Goal: Information Seeking & Learning: Check status

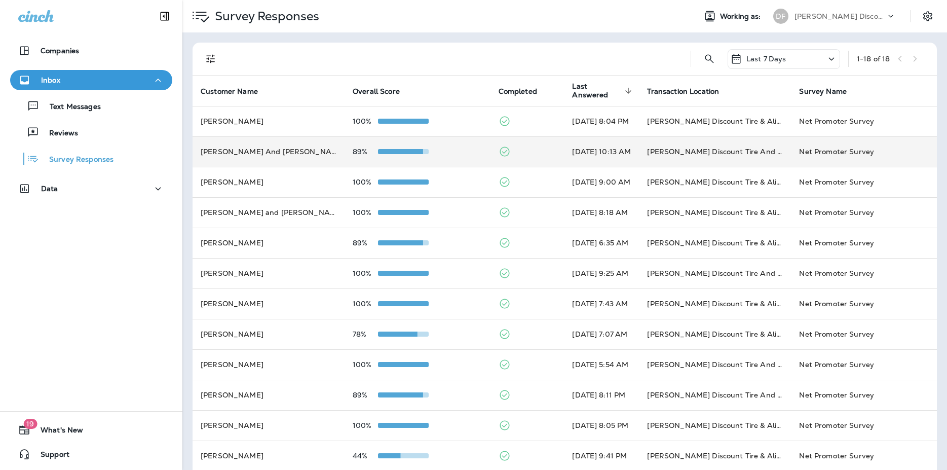
click at [454, 152] on div "89%" at bounding box center [418, 151] width 130 height 8
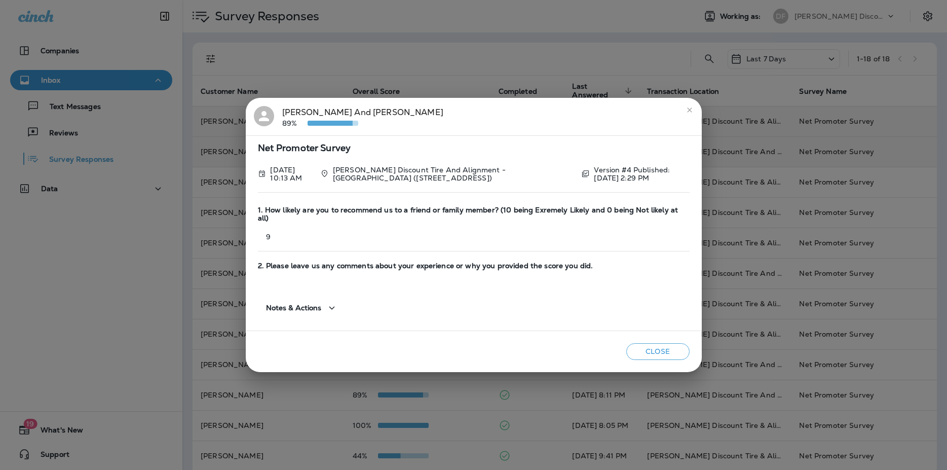
drag, startPoint x: 686, startPoint y: 110, endPoint x: 668, endPoint y: 111, distance: 18.3
click at [685, 110] on button "close" at bounding box center [690, 110] width 16 height 16
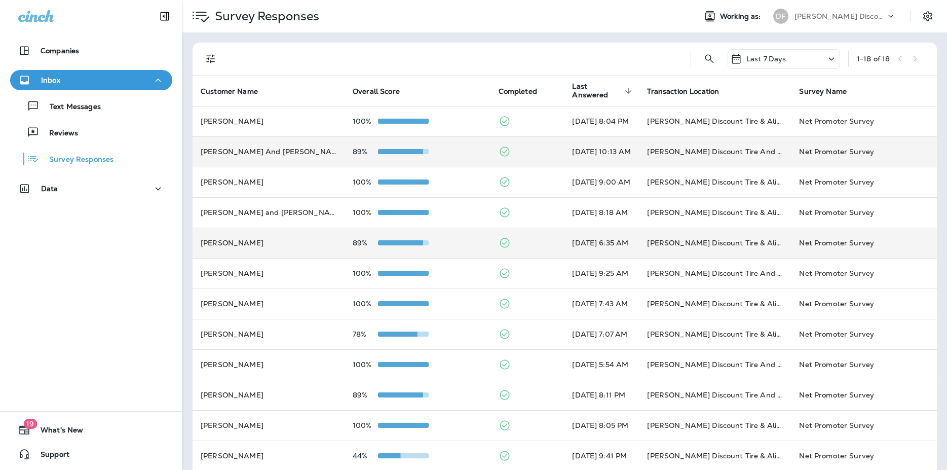
click at [403, 236] on td "89%" at bounding box center [418, 243] width 146 height 30
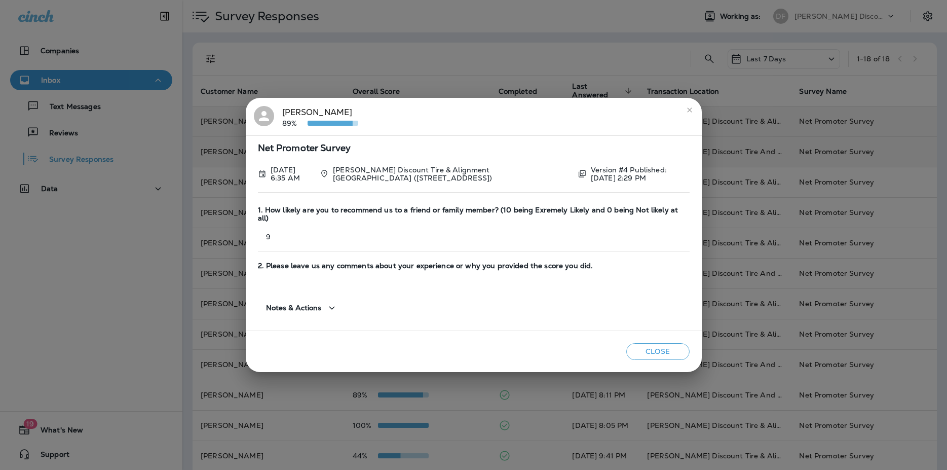
drag, startPoint x: 686, startPoint y: 110, endPoint x: 681, endPoint y: 113, distance: 5.5
click at [684, 111] on button "close" at bounding box center [690, 110] width 16 height 16
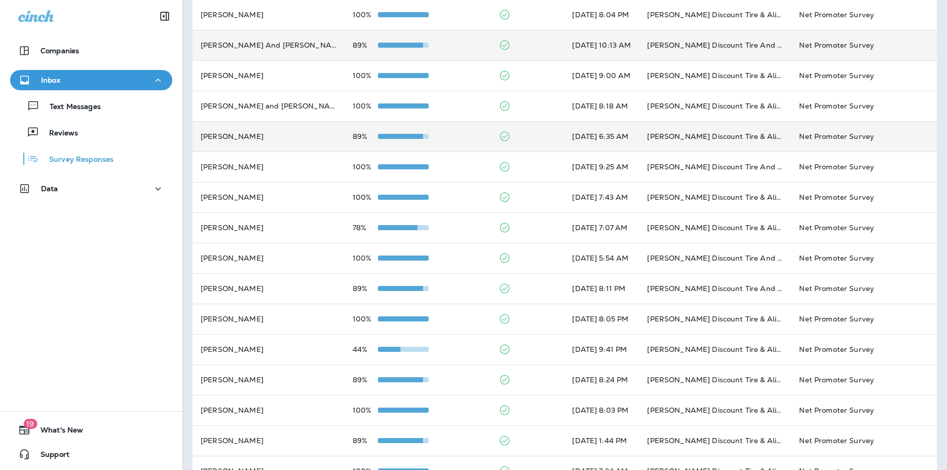
scroll to position [109, 0]
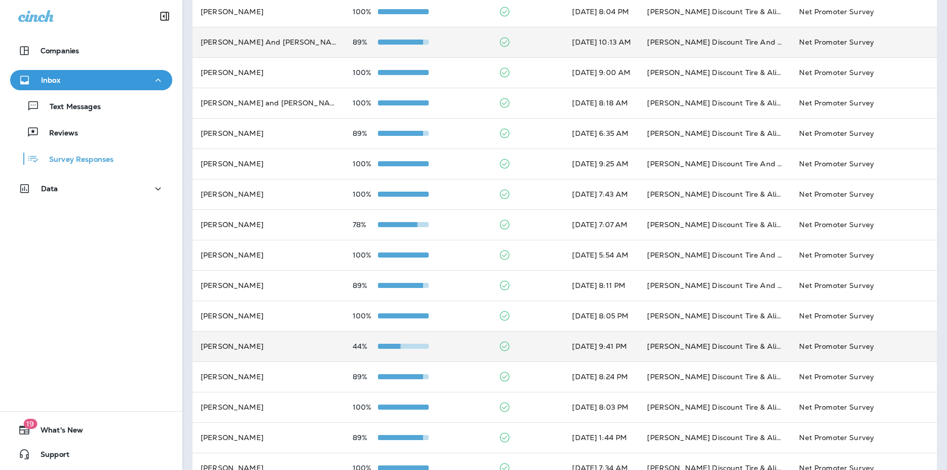
click at [259, 345] on td "[PERSON_NAME]" at bounding box center [269, 346] width 152 height 30
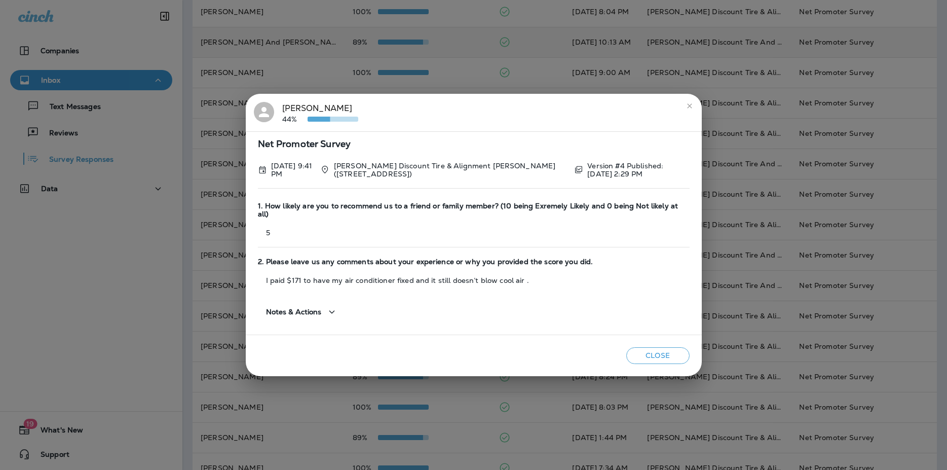
click at [688, 107] on icon "close" at bounding box center [690, 106] width 8 height 8
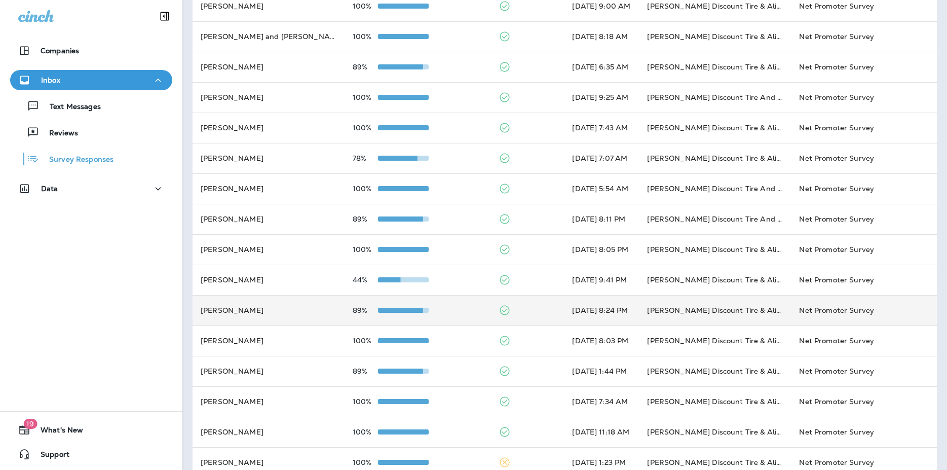
scroll to position [194, 0]
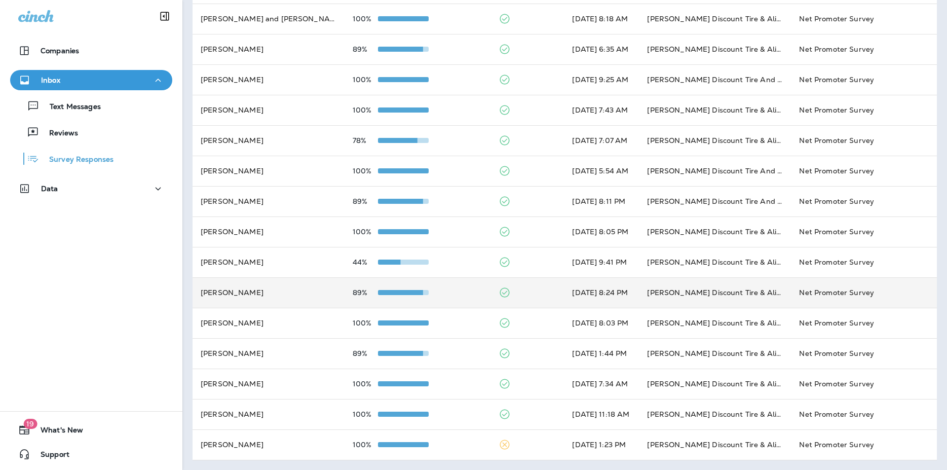
click at [400, 285] on td "89%" at bounding box center [418, 292] width 146 height 30
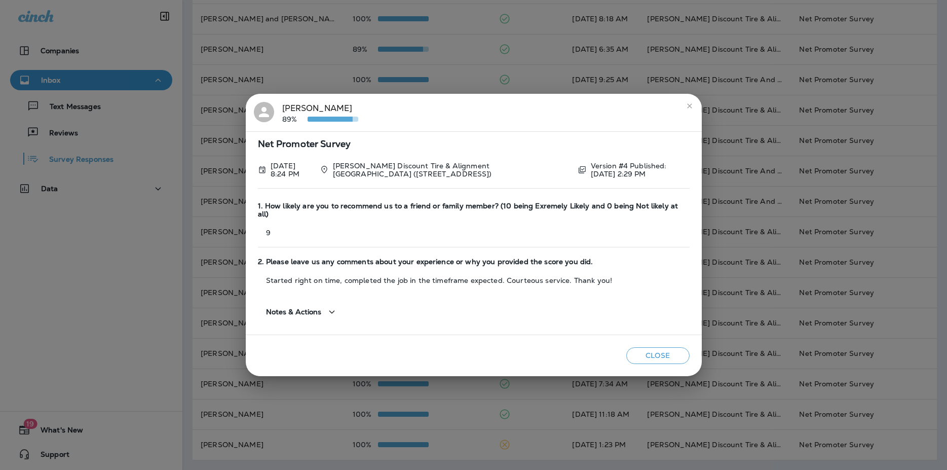
click at [694, 104] on button "close" at bounding box center [690, 106] width 16 height 16
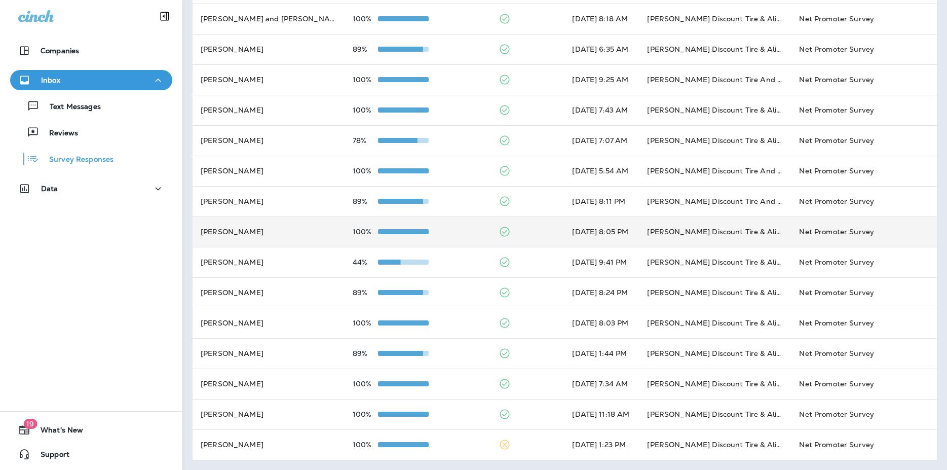
scroll to position [0, 0]
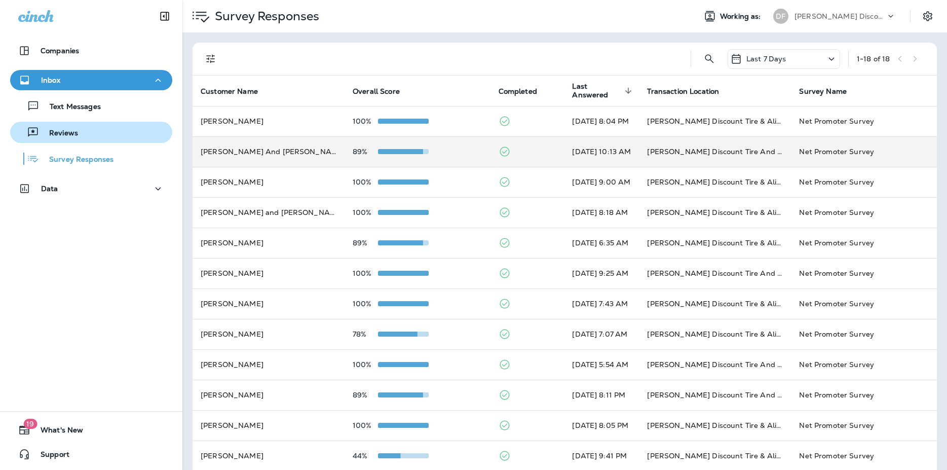
click at [64, 127] on div "Reviews" at bounding box center [46, 132] width 64 height 15
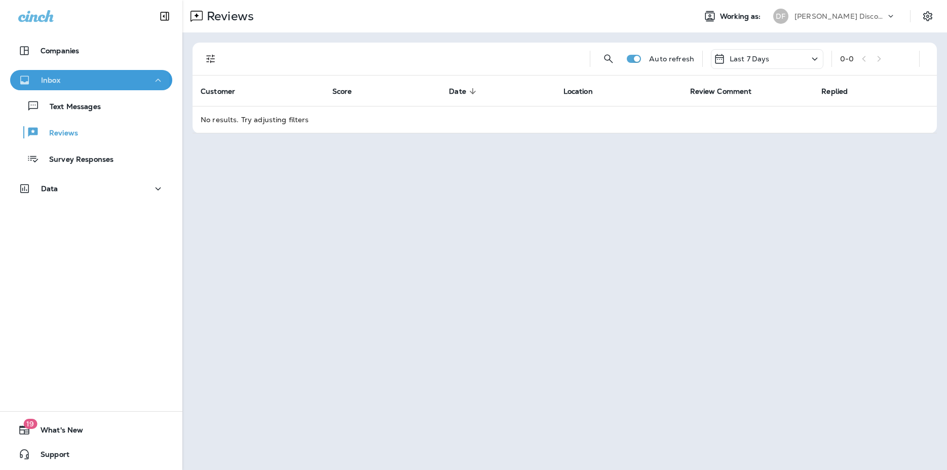
click at [78, 81] on div "Inbox" at bounding box center [91, 80] width 146 height 13
click at [105, 77] on div "Inbox" at bounding box center [91, 80] width 146 height 13
click at [93, 102] on p "Text Messages" at bounding box center [70, 107] width 61 height 10
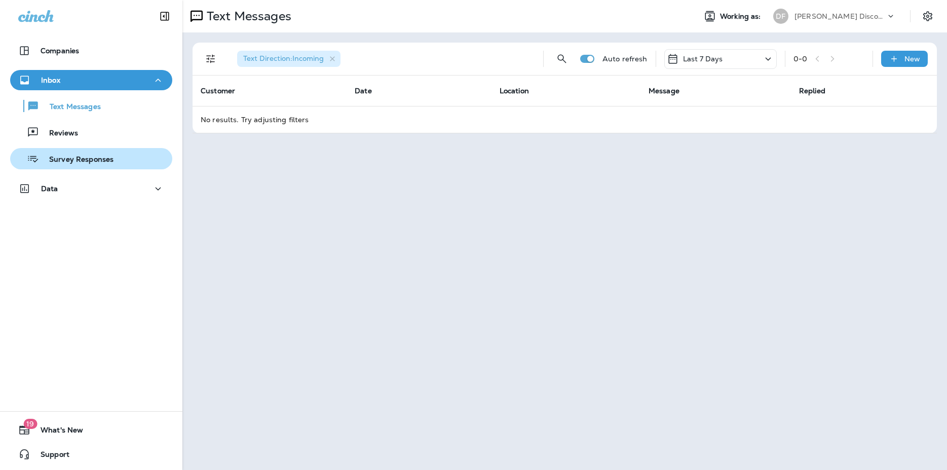
click at [91, 155] on p "Survey Responses" at bounding box center [76, 160] width 74 height 10
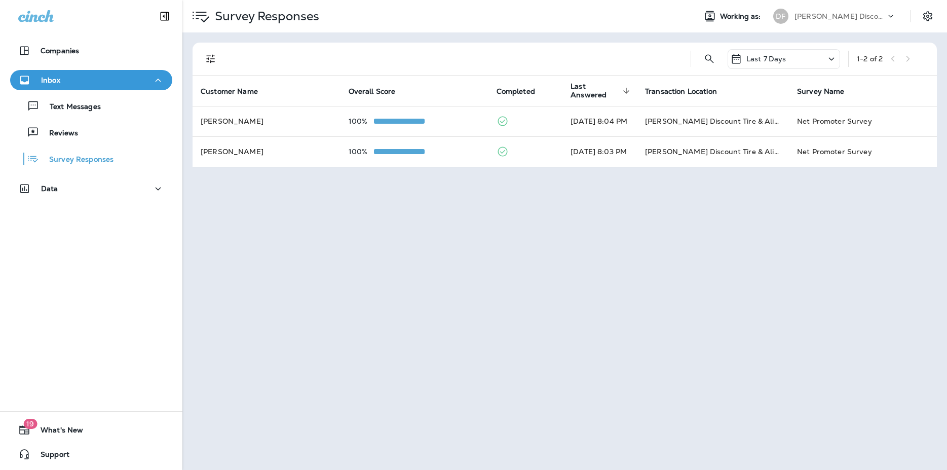
click at [69, 173] on div "Inbox Text Messages Reviews Survey Responses" at bounding box center [91, 122] width 182 height 104
click at [55, 184] on p "Data" at bounding box center [49, 188] width 17 height 8
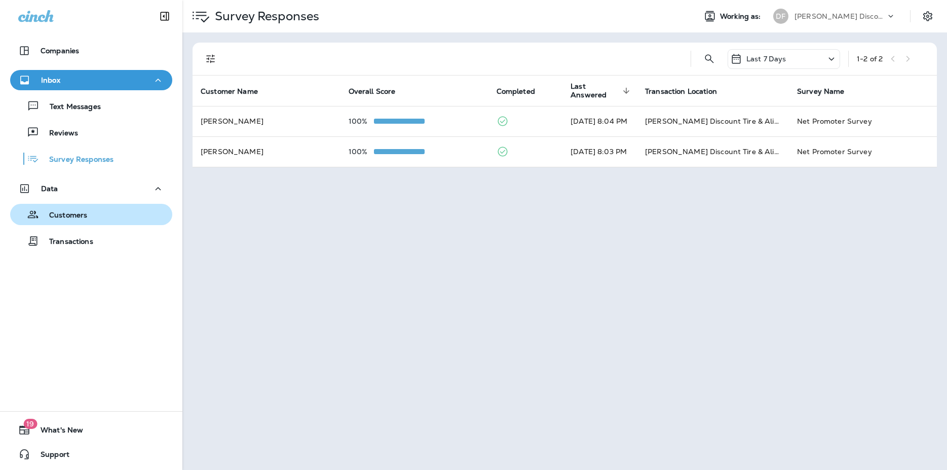
click at [70, 208] on div "Customers" at bounding box center [50, 214] width 73 height 15
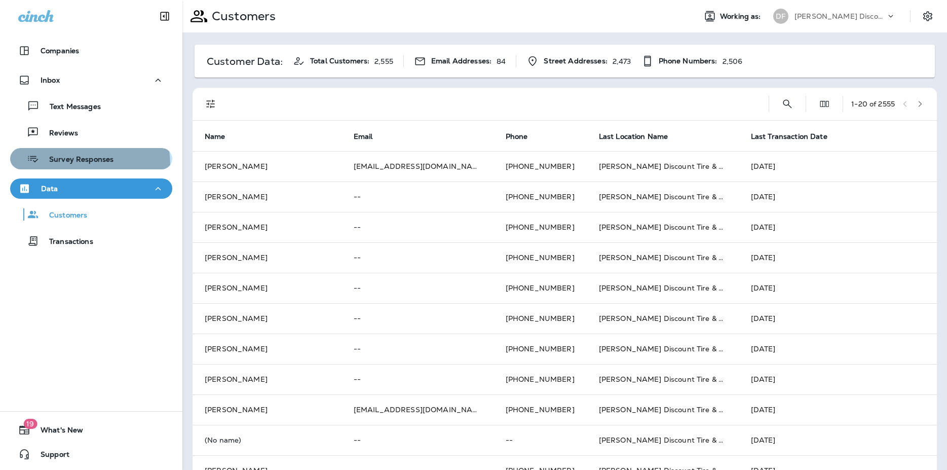
click at [56, 165] on div "Survey Responses" at bounding box center [63, 158] width 99 height 15
